Goal: Task Accomplishment & Management: Use online tool/utility

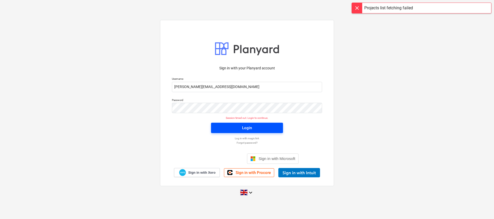
click at [245, 128] on div "Login" at bounding box center [247, 128] width 10 height 7
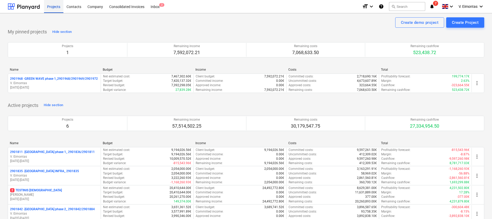
click at [49, 5] on div "Projects" at bounding box center [53, 6] width 19 height 13
click at [51, 8] on div "Projects" at bounding box center [53, 6] width 19 height 13
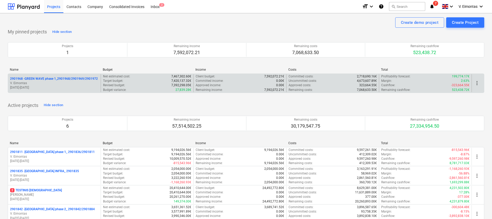
click at [57, 77] on p "2901968 - GREEN WAVE phase 1_2901968/2901969/2901972" at bounding box center [54, 79] width 88 height 4
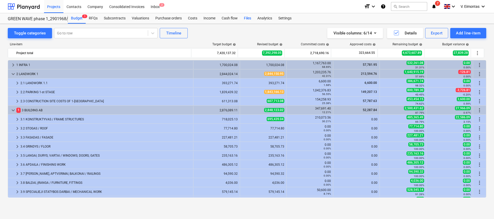
scroll to position [66, 0]
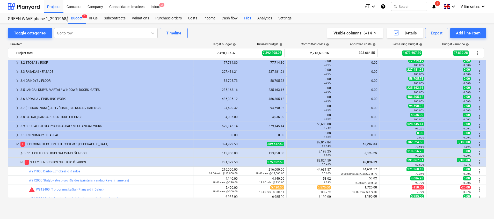
click at [249, 18] on div "Files" at bounding box center [247, 18] width 13 height 10
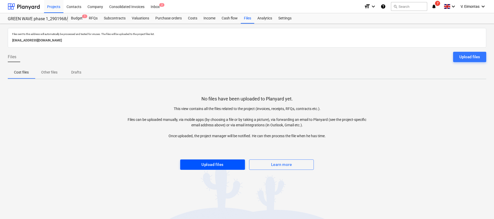
click at [211, 165] on div "Upload files" at bounding box center [212, 164] width 22 height 7
